Goal: Communication & Community: Answer question/provide support

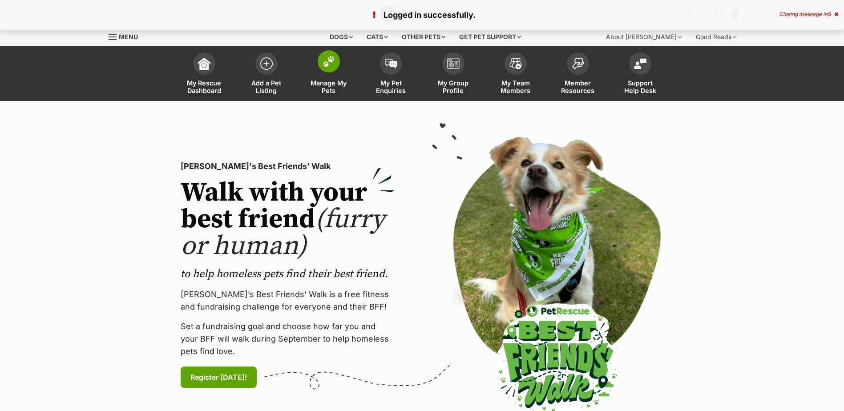
click at [327, 67] on img at bounding box center [329, 62] width 12 height 12
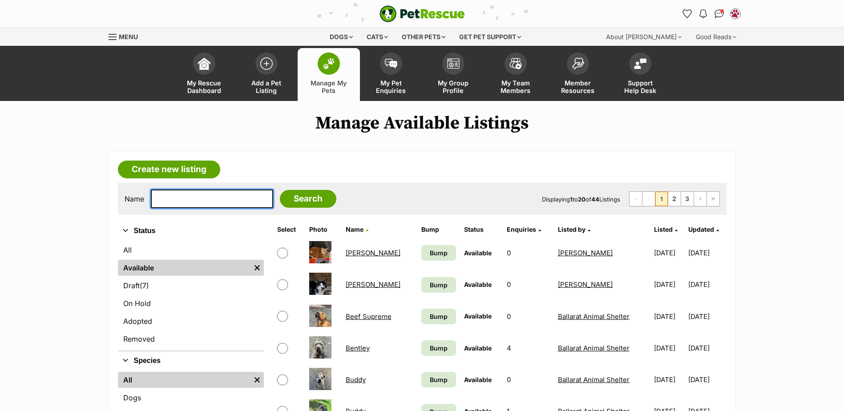
click at [177, 195] on input "text" at bounding box center [212, 199] width 122 height 19
type input "o"
click at [280, 190] on input "Search" at bounding box center [308, 199] width 57 height 18
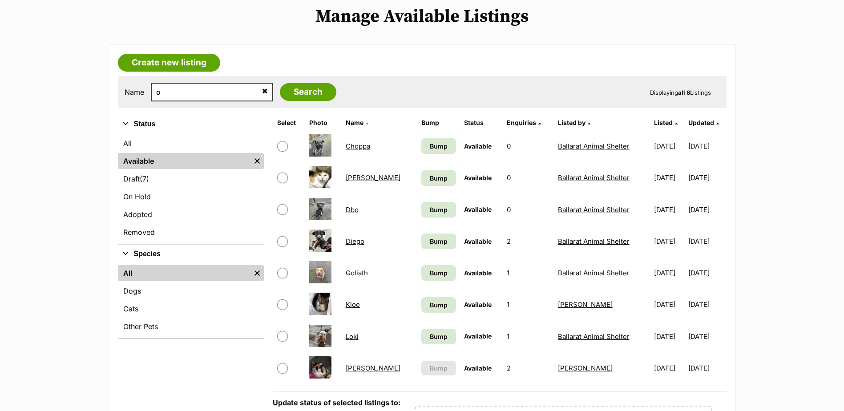
scroll to position [133, 0]
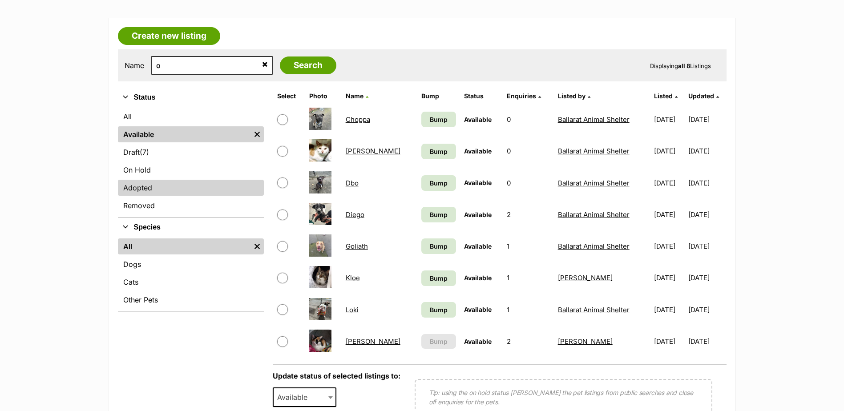
click at [168, 186] on link "Adopted" at bounding box center [191, 188] width 146 height 16
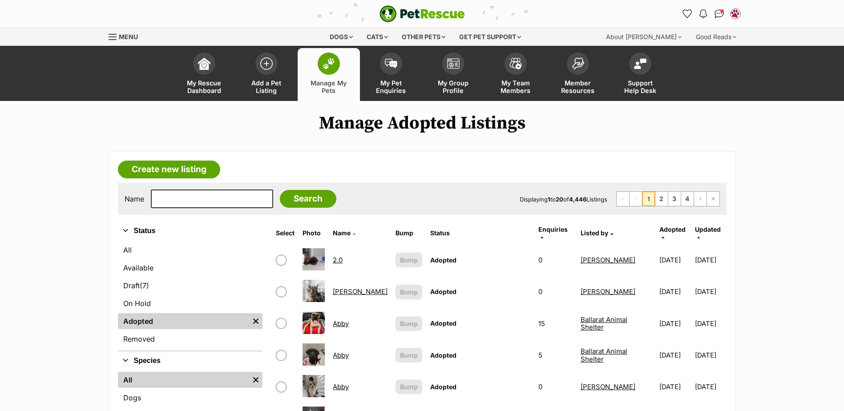
click at [168, 186] on div "Name Search Displaying 1 to 20 of 4,446 Listings First Page Previous Page 1 2 3…" at bounding box center [422, 199] width 609 height 32
click at [198, 202] on input "text" at bounding box center [212, 199] width 122 height 19
type input "o'cl"
click at [280, 190] on input "Search" at bounding box center [308, 199] width 57 height 18
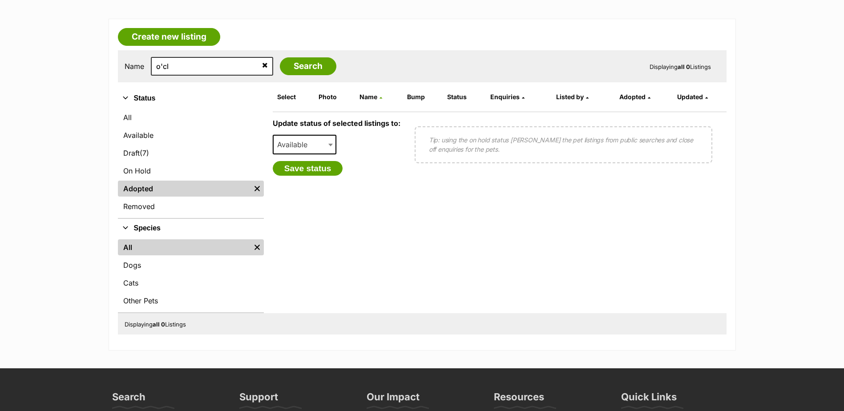
scroll to position [133, 0]
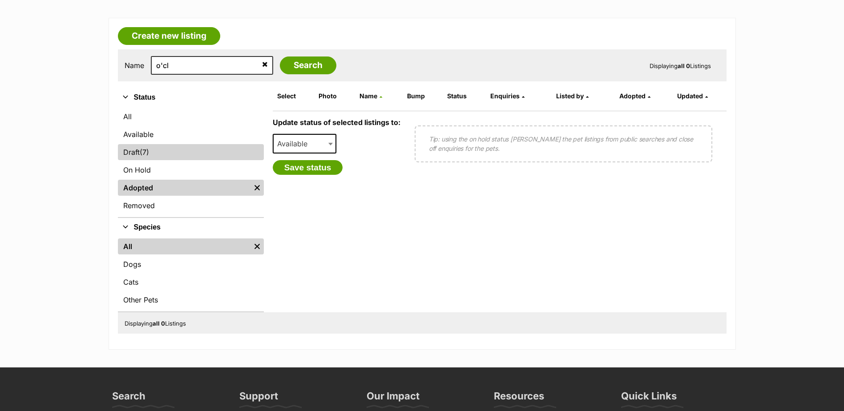
click at [145, 157] on span "(7)" at bounding box center [144, 152] width 9 height 11
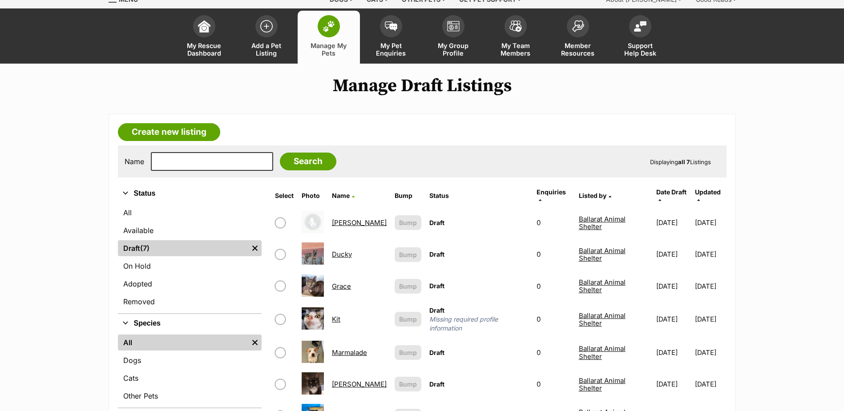
scroll to position [89, 0]
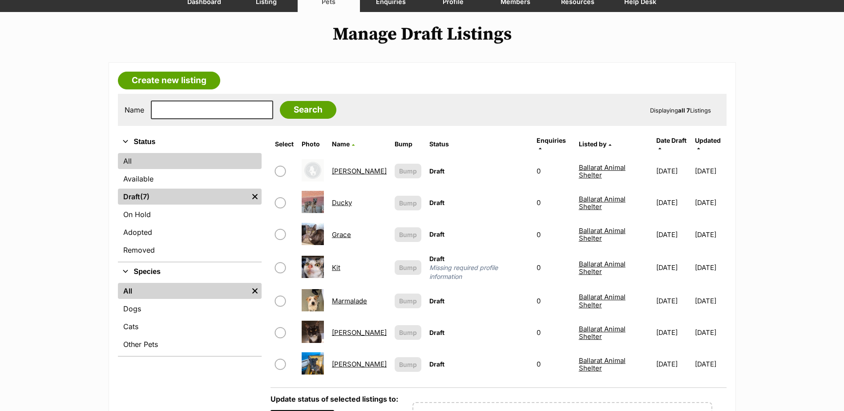
click at [144, 164] on link "All" at bounding box center [190, 161] width 144 height 16
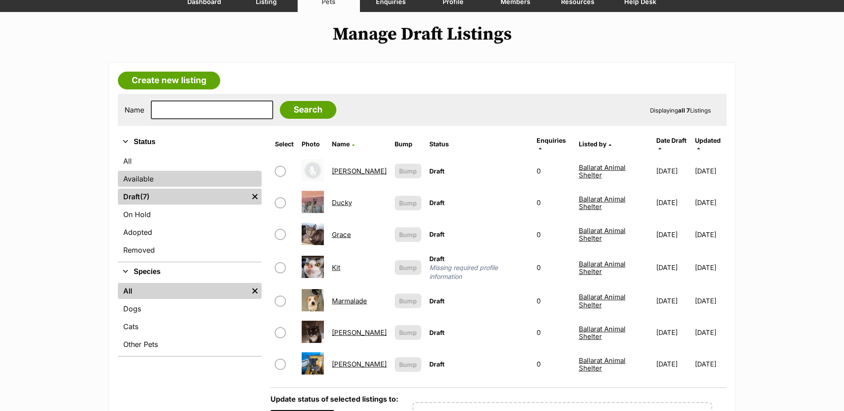
click at [141, 178] on link "Available" at bounding box center [190, 179] width 144 height 16
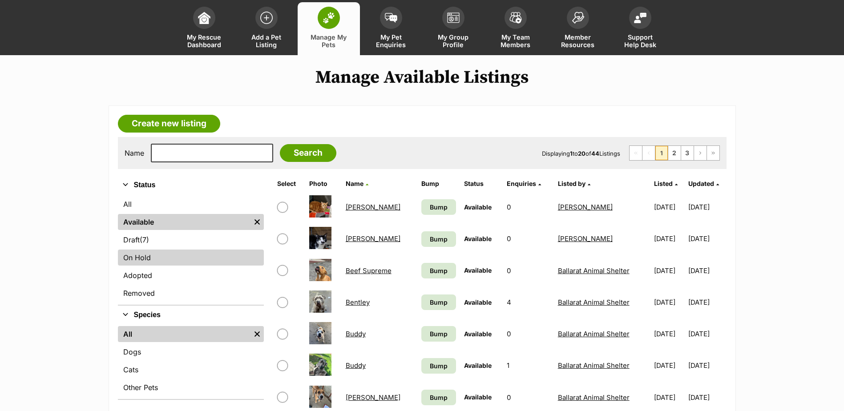
scroll to position [133, 0]
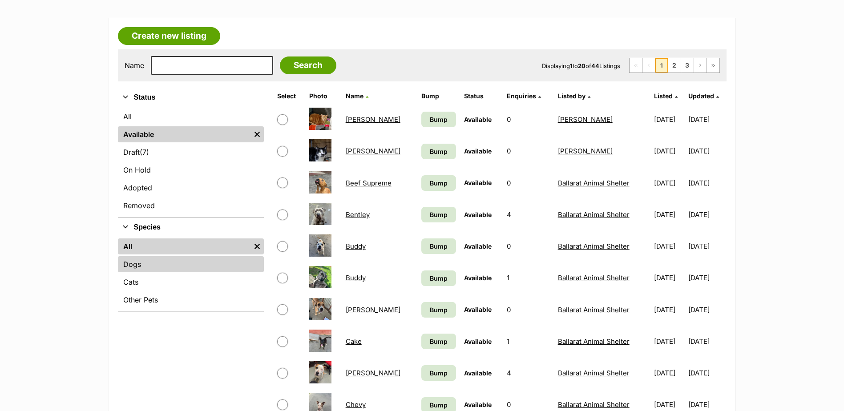
click at [140, 266] on link "Dogs" at bounding box center [191, 264] width 146 height 16
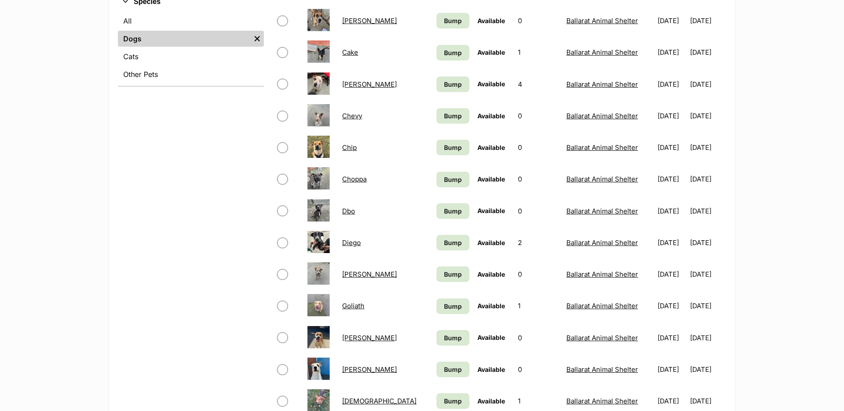
scroll to position [356, 0]
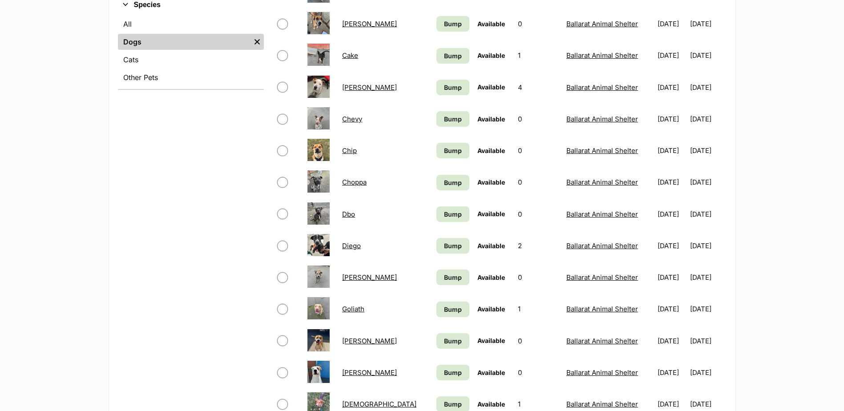
click at [357, 249] on link "Diego" at bounding box center [351, 246] width 19 height 8
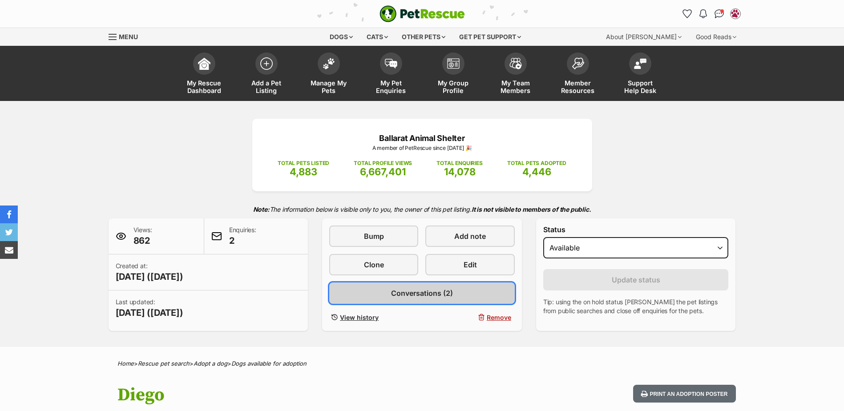
click at [393, 288] on span "Conversations (2)" at bounding box center [422, 293] width 62 height 11
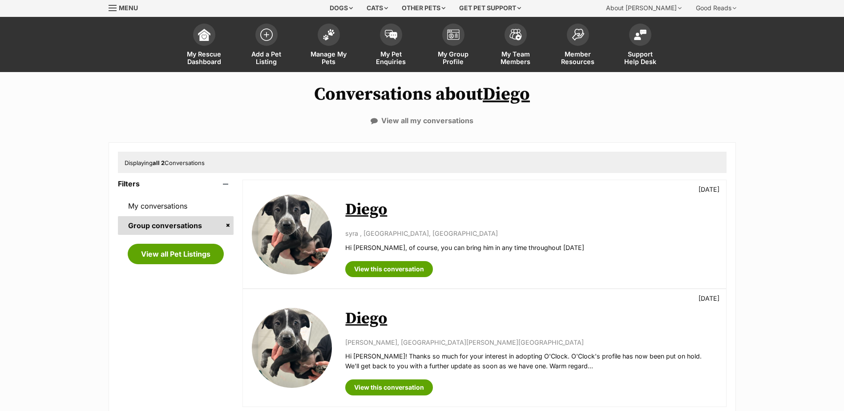
scroll to position [44, 0]
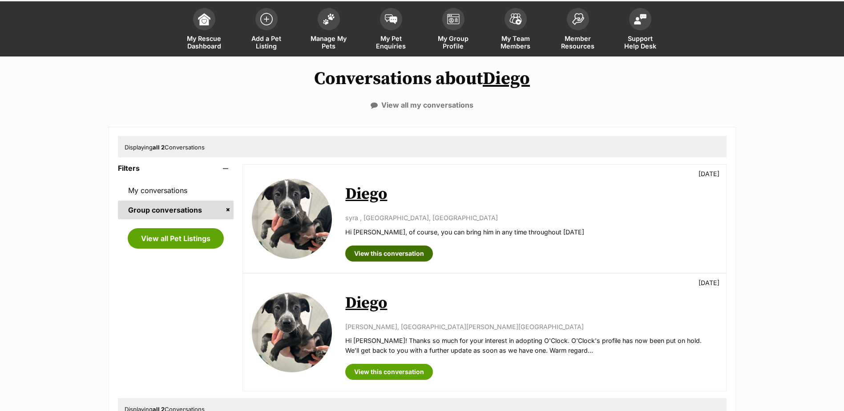
click at [400, 253] on link "View this conversation" at bounding box center [389, 254] width 88 height 16
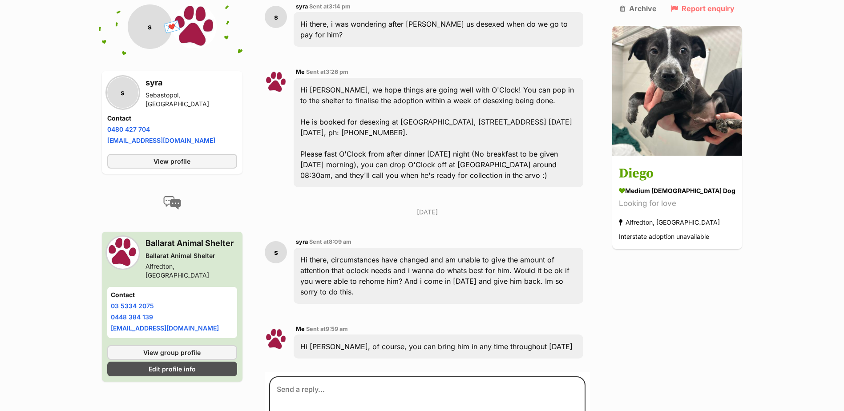
scroll to position [1201, 0]
